Goal: Task Accomplishment & Management: Understand process/instructions

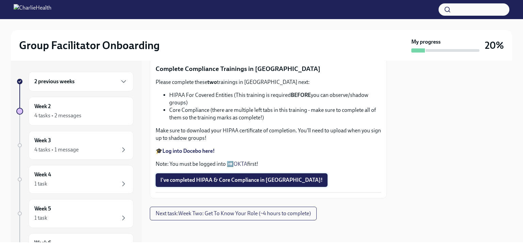
scroll to position [424, 0]
click at [237, 181] on span "I've completed HIPAA & Core Compliance in [GEOGRAPHIC_DATA]!" at bounding box center [241, 179] width 162 height 7
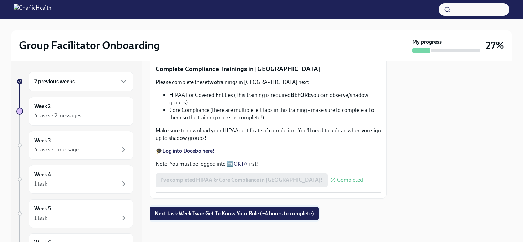
click at [229, 216] on span "Next task : Week Two: Get To Know Your Role (~4 hours to complete)" at bounding box center [234, 213] width 159 height 7
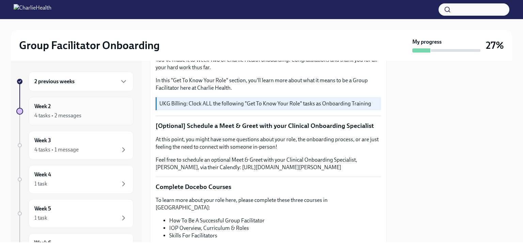
scroll to position [102, 0]
click at [120, 77] on icon "button" at bounding box center [124, 81] width 8 height 8
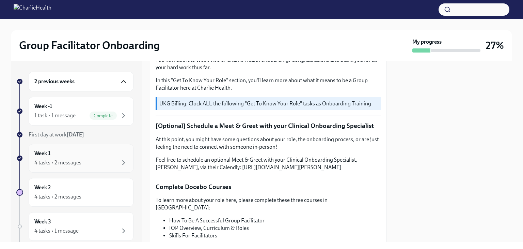
click at [56, 160] on div "4 tasks • 2 messages" at bounding box center [57, 162] width 47 height 7
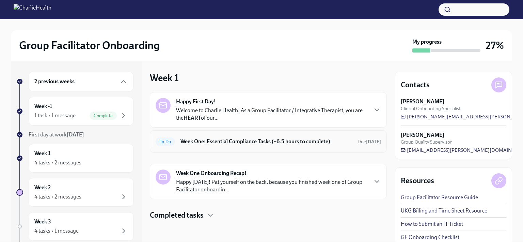
click at [294, 142] on h6 "Week One: Essential Compliance Tasks (~6.5 hours to complete)" at bounding box center [267, 141] width 172 height 7
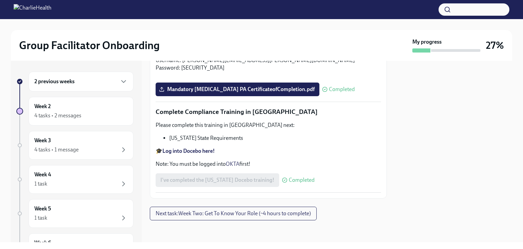
scroll to position [1370, 0]
click at [120, 80] on icon "button" at bounding box center [124, 81] width 8 height 8
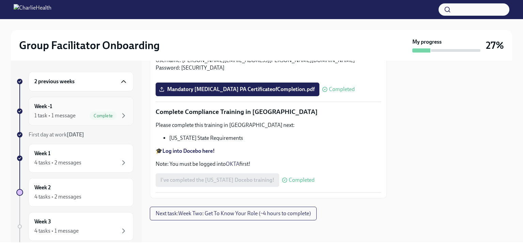
click at [69, 115] on div "1 task • 1 message" at bounding box center [54, 115] width 41 height 7
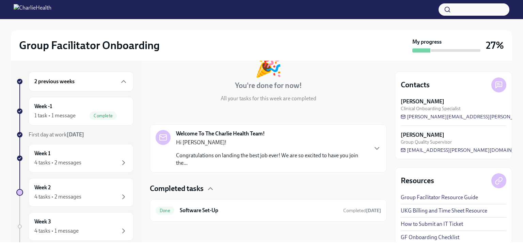
scroll to position [50, 0]
click at [200, 212] on h6 "Software Set-Up" at bounding box center [259, 208] width 158 height 7
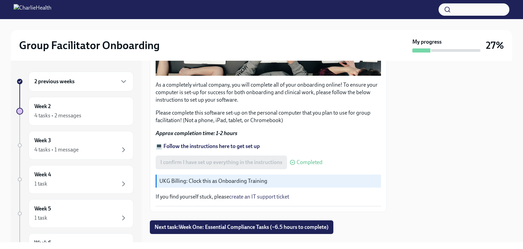
scroll to position [229, 0]
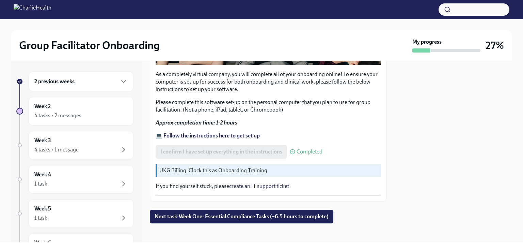
click at [213, 167] on p "UKG Billing: Clock this as Onboarding Training" at bounding box center [268, 170] width 219 height 7
click at [222, 215] on span "Next task : Week One: Essential Compliance Tasks (~6.5 hours to complete)" at bounding box center [242, 216] width 174 height 7
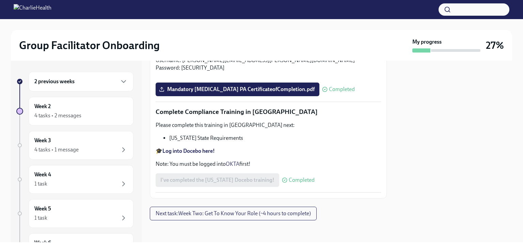
scroll to position [1506, 0]
click at [120, 80] on icon "button" at bounding box center [124, 81] width 8 height 8
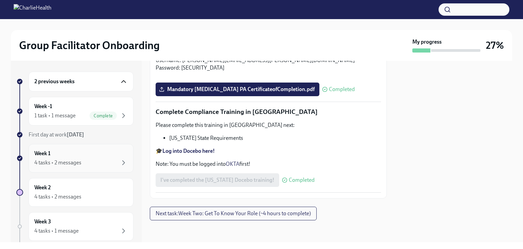
click at [49, 156] on h6 "Week 1" at bounding box center [42, 153] width 16 height 7
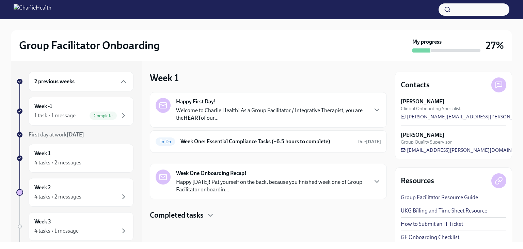
click at [198, 110] on p "Welcome to Charlie Health! As a Group Facilitator / Integrative Therapist, you …" at bounding box center [271, 114] width 191 height 15
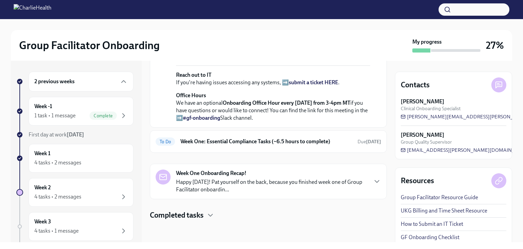
scroll to position [286, 0]
drag, startPoint x: 273, startPoint y: 116, endPoint x: 256, endPoint y: 119, distance: 16.6
click at [256, 119] on p "Office Hours We have an optional Onboarding Office Hour every [DATE] from 3-4pm…" at bounding box center [273, 107] width 194 height 30
drag, startPoint x: 176, startPoint y: 92, endPoint x: 280, endPoint y: 121, distance: 107.9
click at [280, 121] on p "Office Hours We have an optional Onboarding Office Hour every [DATE] from 3-4pm…" at bounding box center [273, 107] width 194 height 30
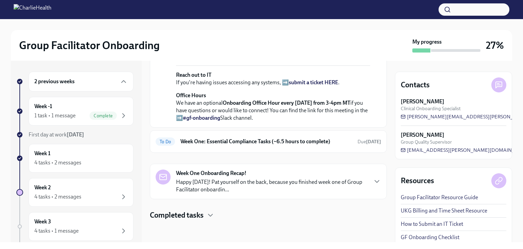
copy p "Office Hours We have an optional Onboarding Office Hour every [DATE] from 3-4pm…"
click at [318, 130] on div "To Do Week One: Essential Compliance Tasks (~6.5 hours to complete) Due [DATE]" at bounding box center [268, 141] width 237 height 22
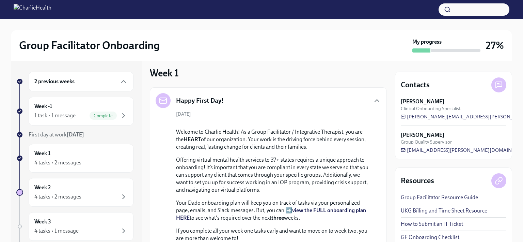
scroll to position [0, 0]
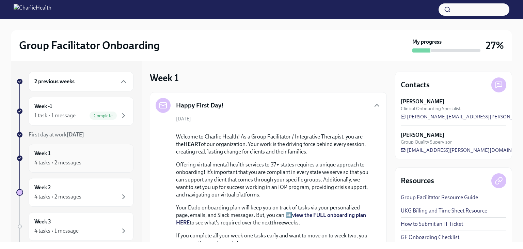
click at [64, 162] on div "4 tasks • 2 messages" at bounding box center [57, 162] width 47 height 7
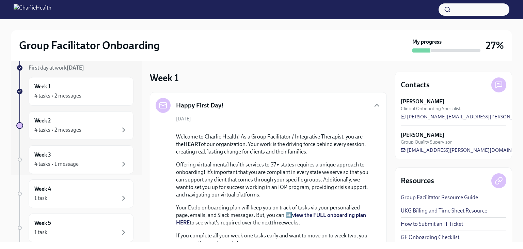
scroll to position [68, 0]
click at [63, 130] on div "4 tasks • 2 messages" at bounding box center [57, 128] width 47 height 7
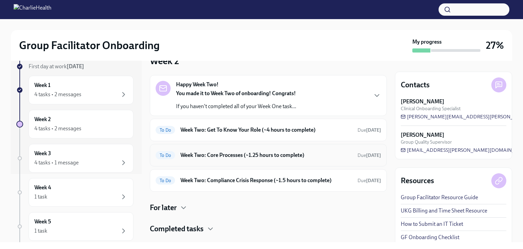
scroll to position [30, 0]
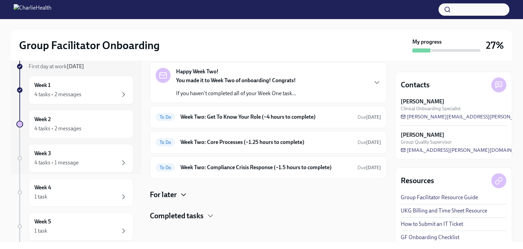
click at [184, 195] on icon "button" at bounding box center [184, 194] width 8 height 8
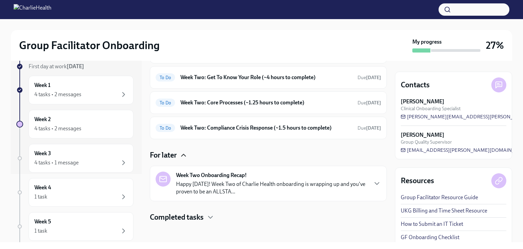
scroll to position [71, 0]
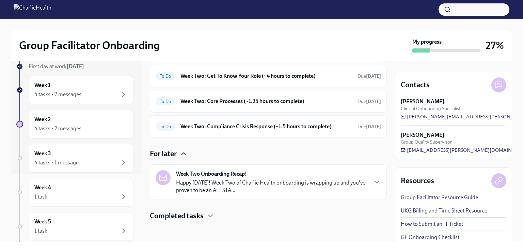
click at [234, 190] on p "Happy [DATE]! Week Two of Charlie Health onboarding is wrapping up and you've p…" at bounding box center [271, 186] width 191 height 15
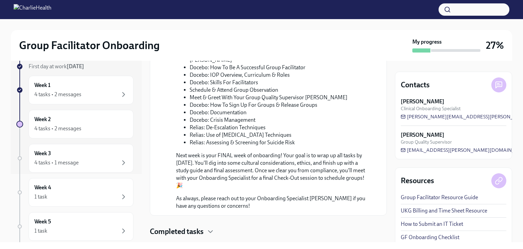
scroll to position [390, 0]
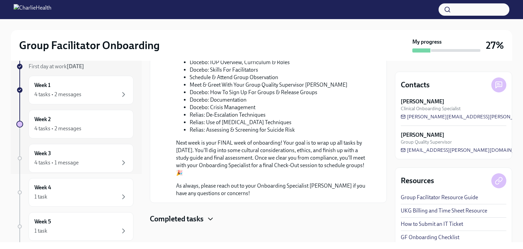
click at [211, 215] on icon "button" at bounding box center [210, 219] width 8 height 8
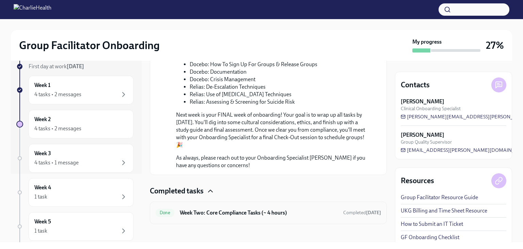
click at [240, 209] on h6 "Week Two: Core Compliance Tasks (~ 4 hours)" at bounding box center [259, 212] width 158 height 7
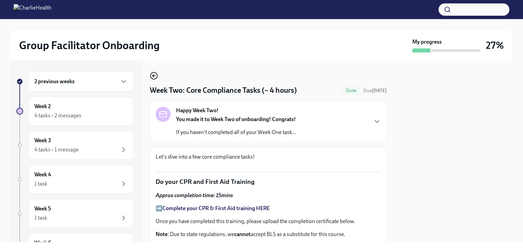
click at [152, 76] on icon "button" at bounding box center [154, 76] width 8 height 8
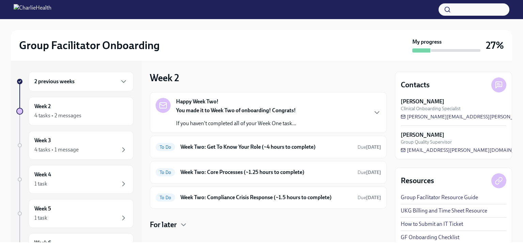
scroll to position [4, 0]
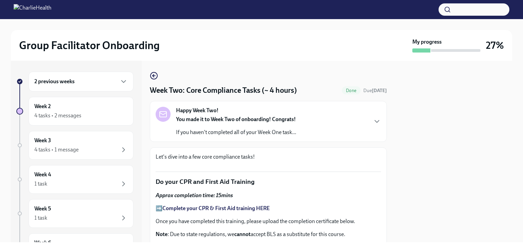
scroll to position [390, 0]
